Goal: Task Accomplishment & Management: Use online tool/utility

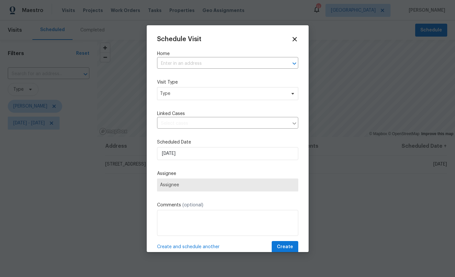
click at [212, 60] on input "text" at bounding box center [218, 64] width 123 height 10
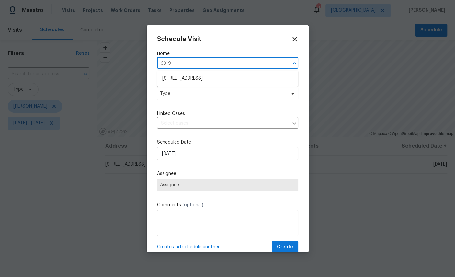
type input "3319"
click at [212, 79] on li "[STREET_ADDRESS]" at bounding box center [227, 78] width 141 height 11
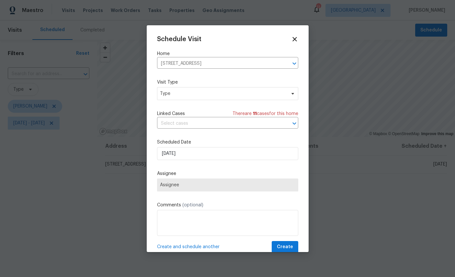
click at [202, 121] on input "text" at bounding box center [218, 123] width 123 height 10
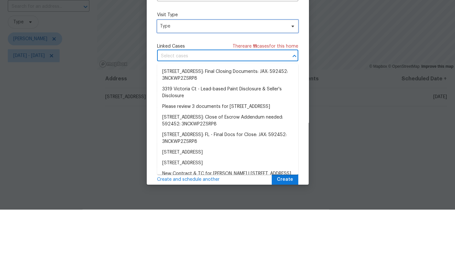
click at [209, 90] on span "Type" at bounding box center [223, 93] width 126 height 6
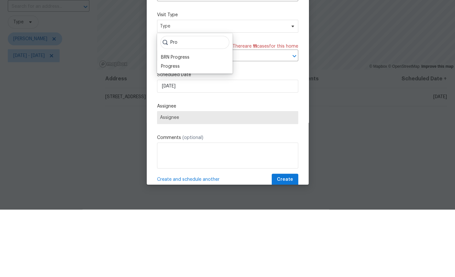
type input "Pro"
click at [176, 130] on div "Progress" at bounding box center [170, 133] width 19 height 6
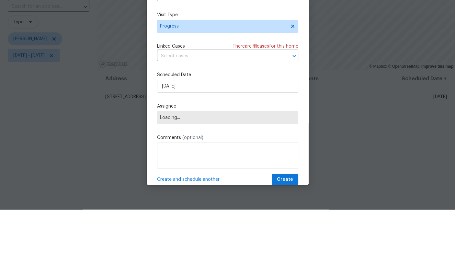
scroll to position [24, 0]
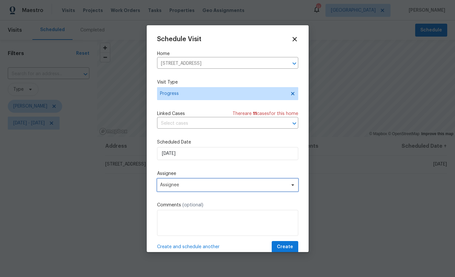
click at [211, 186] on span "Assignee" at bounding box center [223, 184] width 127 height 5
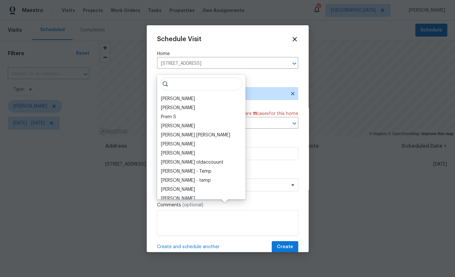
click at [185, 95] on div "[PERSON_NAME]" at bounding box center [178, 98] width 34 height 6
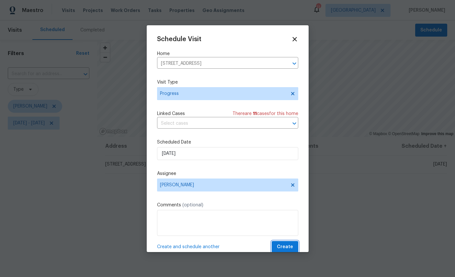
click at [280, 247] on span "Create" at bounding box center [285, 247] width 16 height 8
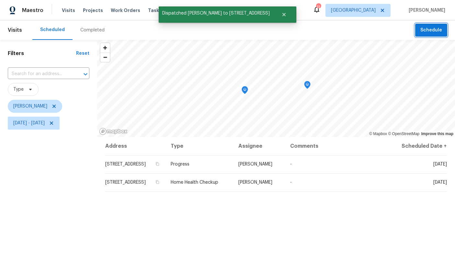
click at [428, 31] on span "Schedule" at bounding box center [431, 30] width 22 height 8
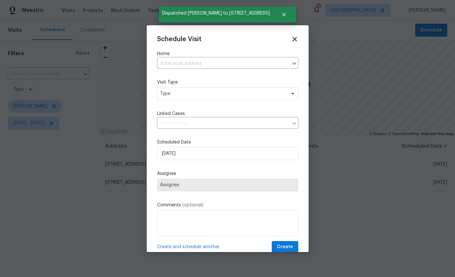
click at [223, 64] on input "text" at bounding box center [218, 64] width 123 height 10
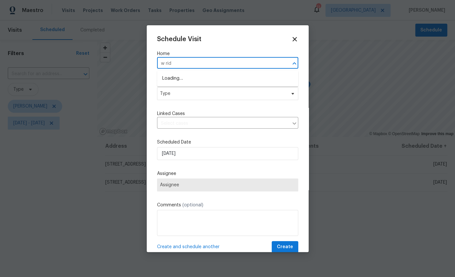
type input "w ride"
click at [199, 83] on li "[STREET_ADDRESS]" at bounding box center [227, 78] width 141 height 11
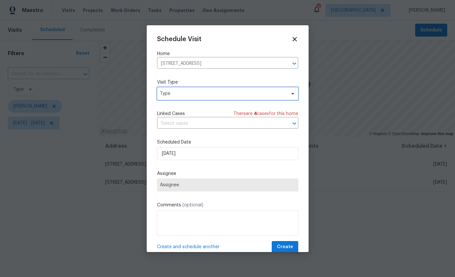
click at [219, 93] on span "Type" at bounding box center [223, 93] width 126 height 6
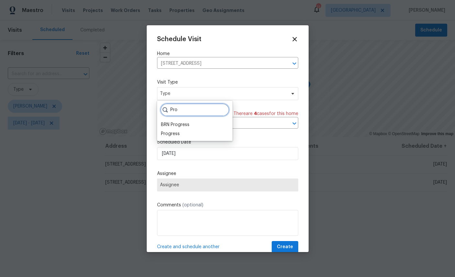
type input "Pro"
click at [169, 132] on div "Progress" at bounding box center [170, 133] width 19 height 6
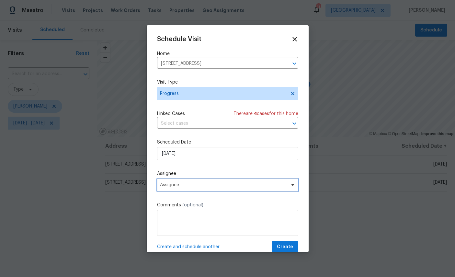
click at [216, 186] on span "Assignee" at bounding box center [223, 184] width 127 height 5
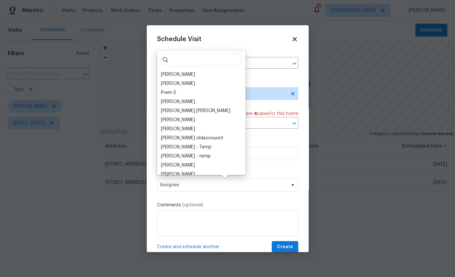
click at [181, 74] on div "[PERSON_NAME]" at bounding box center [178, 74] width 34 height 6
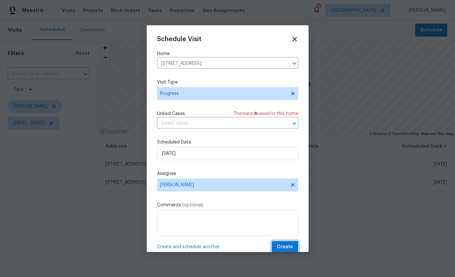
click at [285, 243] on button "Create" at bounding box center [284, 247] width 27 height 12
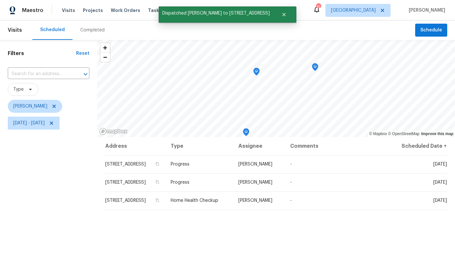
click at [315, 65] on icon "Map marker" at bounding box center [314, 66] width 3 height 2
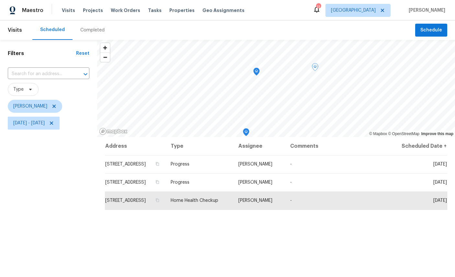
click at [255, 71] on icon "Map marker" at bounding box center [256, 71] width 6 height 7
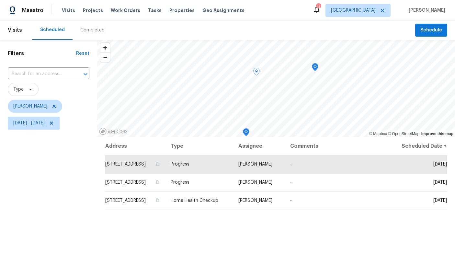
click at [244, 131] on icon "Map marker" at bounding box center [246, 131] width 6 height 7
